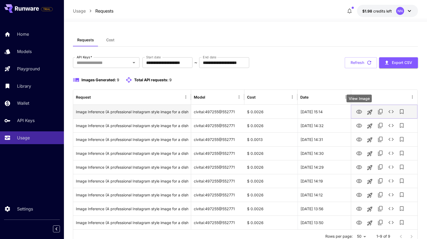
click at [359, 114] on icon "View Image" at bounding box center [359, 112] width 6 height 6
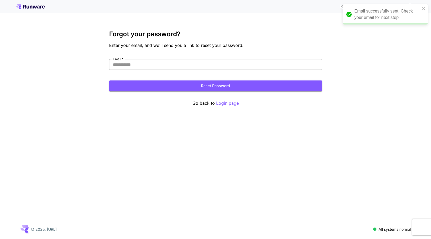
click at [27, 7] on icon at bounding box center [27, 7] width 3 height 3
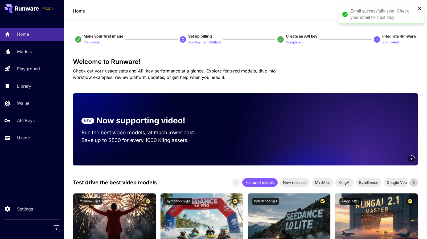
click at [420, 8] on icon "close" at bounding box center [420, 8] width 4 height 4
click at [408, 13] on icon at bounding box center [409, 11] width 6 height 6
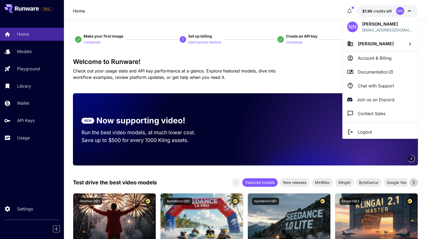
click at [363, 75] on li "Documentation" at bounding box center [380, 72] width 76 height 14
